Goal: Navigation & Orientation: Find specific page/section

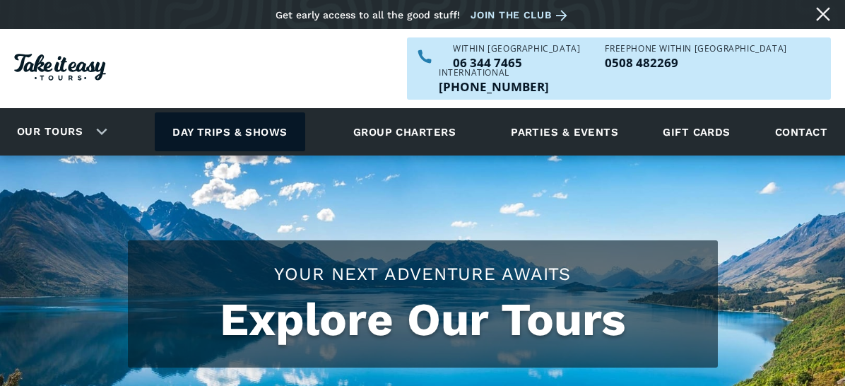
drag, startPoint x: 0, startPoint y: 0, endPoint x: 266, endPoint y: 104, distance: 285.9
click at [266, 112] on link "Day trips & shows" at bounding box center [230, 131] width 150 height 39
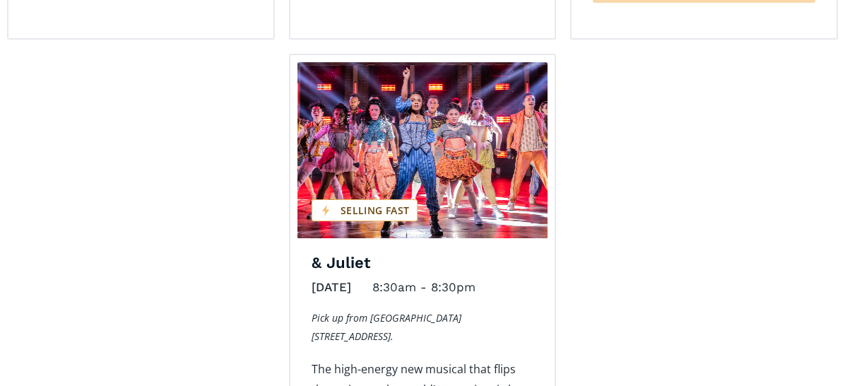
scroll to position [2402, 0]
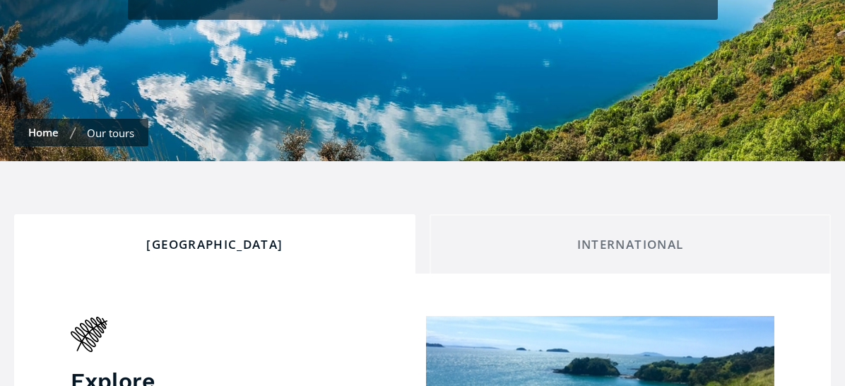
scroll to position [495, 0]
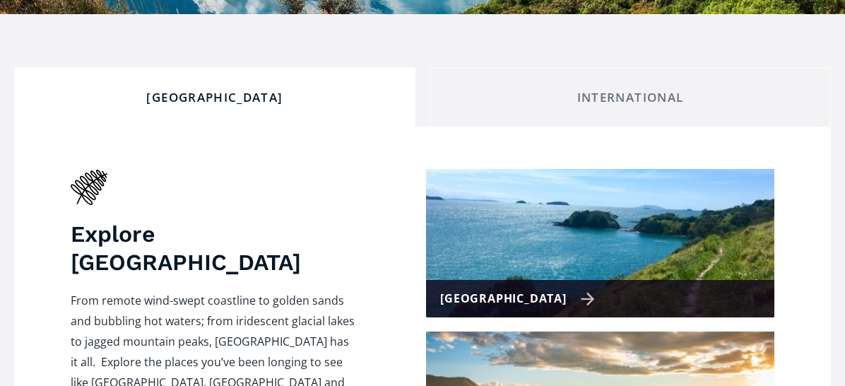
click at [557, 288] on div "[GEOGRAPHIC_DATA]" at bounding box center [517, 298] width 155 height 20
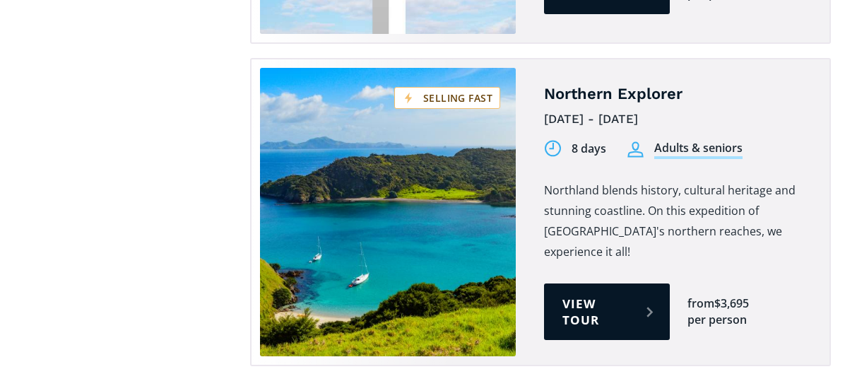
scroll to position [2685, 0]
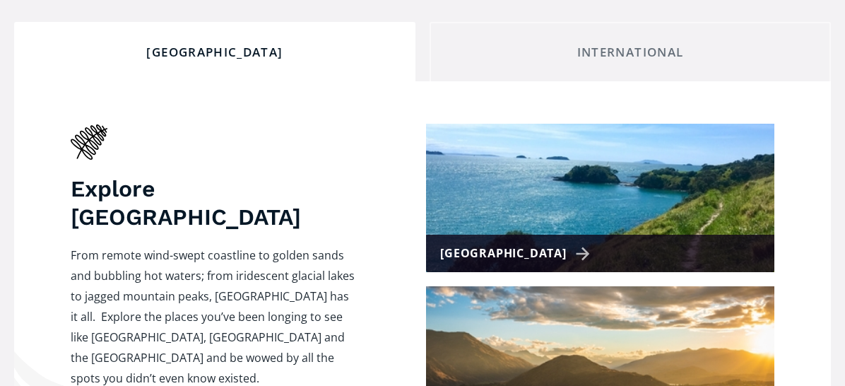
scroll to position [636, 0]
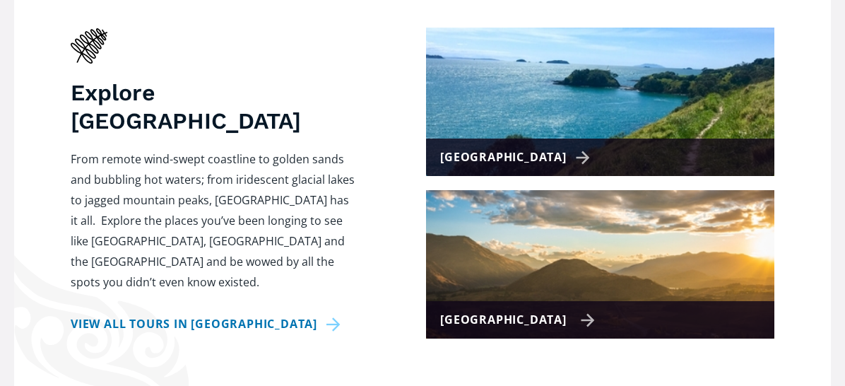
click at [552, 309] on div "[GEOGRAPHIC_DATA]" at bounding box center [517, 319] width 155 height 20
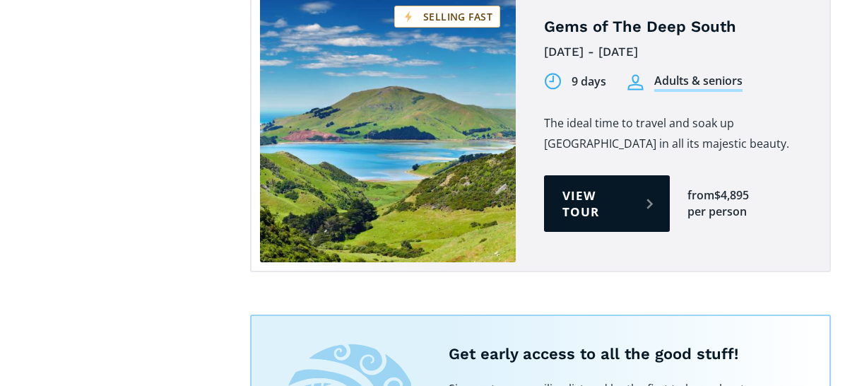
scroll to position [1696, 0]
